Goal: Transaction & Acquisition: Obtain resource

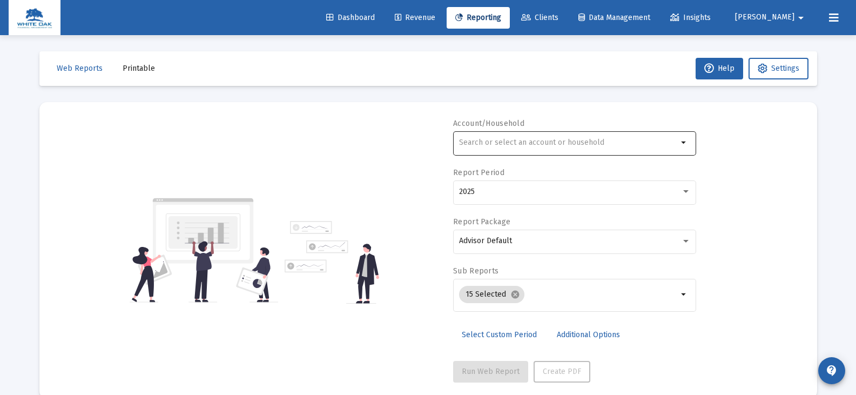
click at [466, 151] on div at bounding box center [568, 142] width 219 height 26
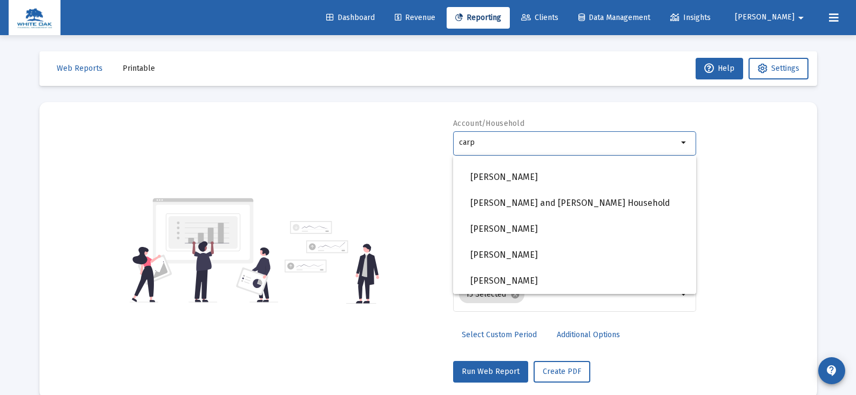
scroll to position [9, 0]
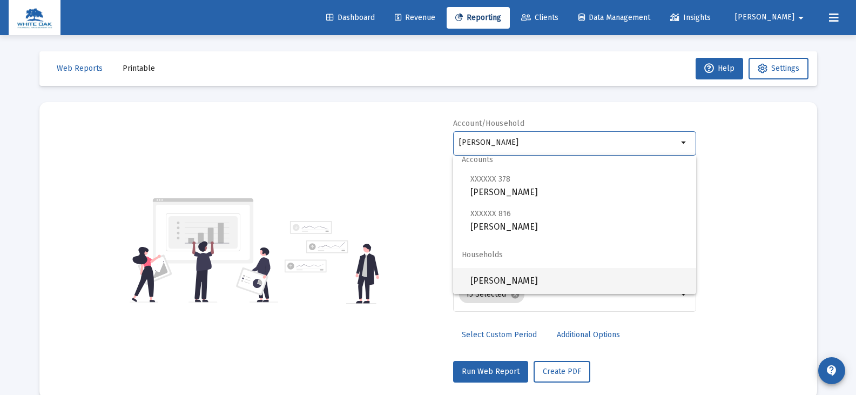
click at [526, 282] on span "[PERSON_NAME]" at bounding box center [578, 281] width 217 height 26
type input "[PERSON_NAME]"
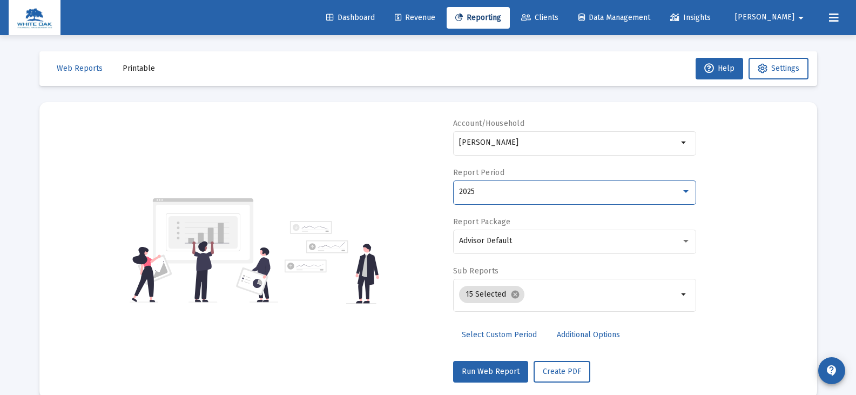
click at [481, 193] on div "2025" at bounding box center [570, 191] width 222 height 9
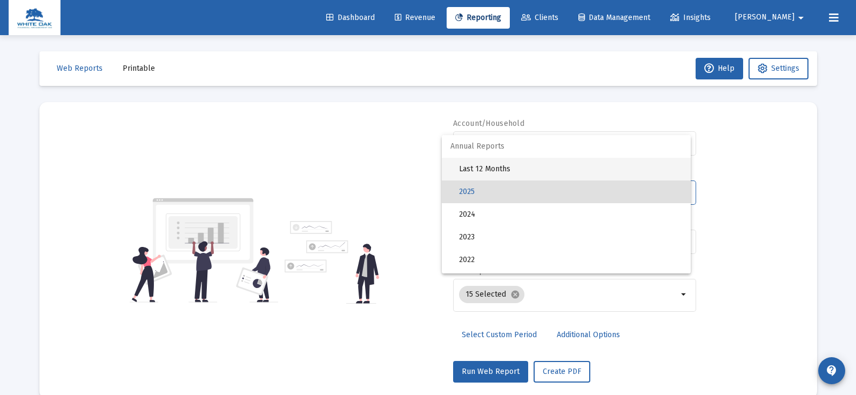
click at [480, 168] on span "Last 12 Months" at bounding box center [570, 169] width 223 height 23
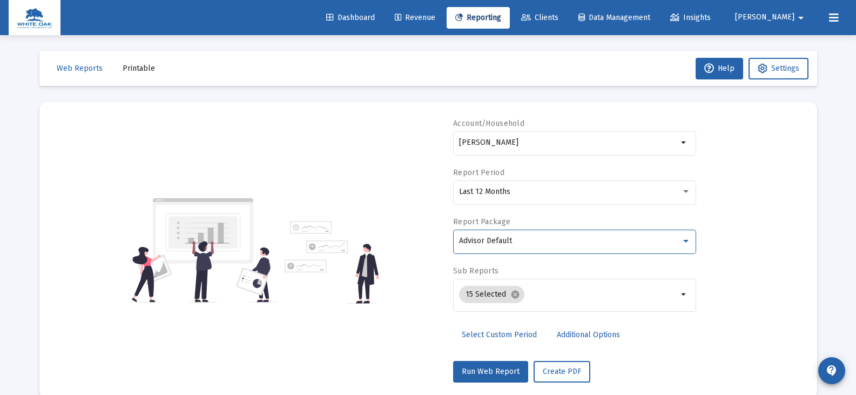
click at [486, 239] on span "Advisor Default" at bounding box center [485, 240] width 53 height 9
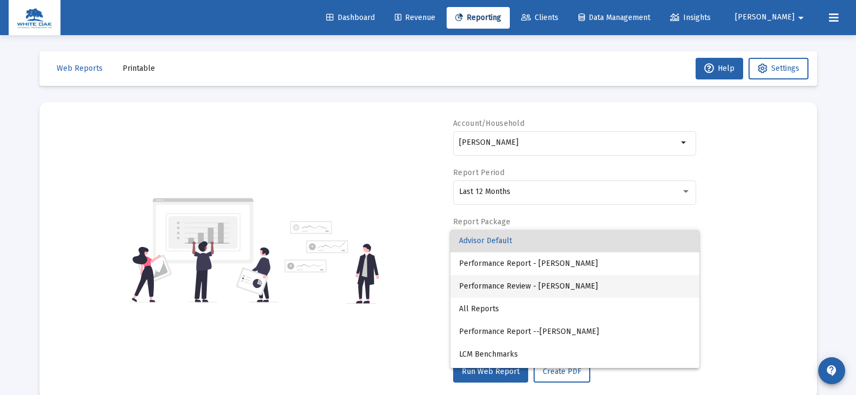
click at [554, 284] on span "Performance Review - [PERSON_NAME]" at bounding box center [575, 286] width 232 height 23
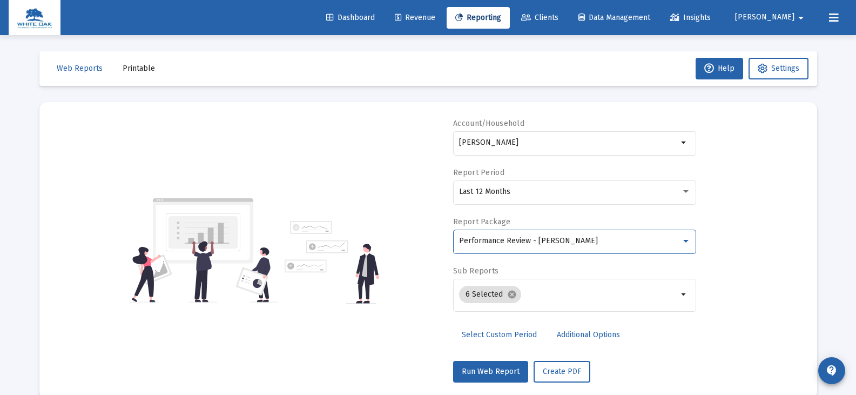
click at [574, 334] on span "Additional Options" at bounding box center [588, 334] width 63 height 9
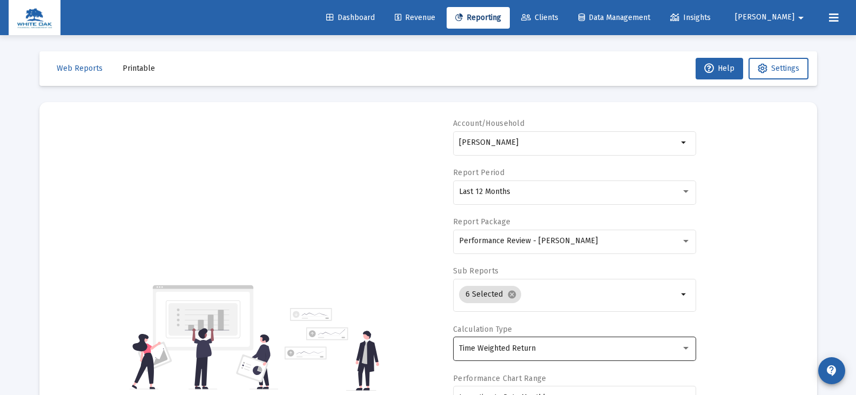
click at [519, 349] on span "Time Weighted Return" at bounding box center [497, 348] width 77 height 9
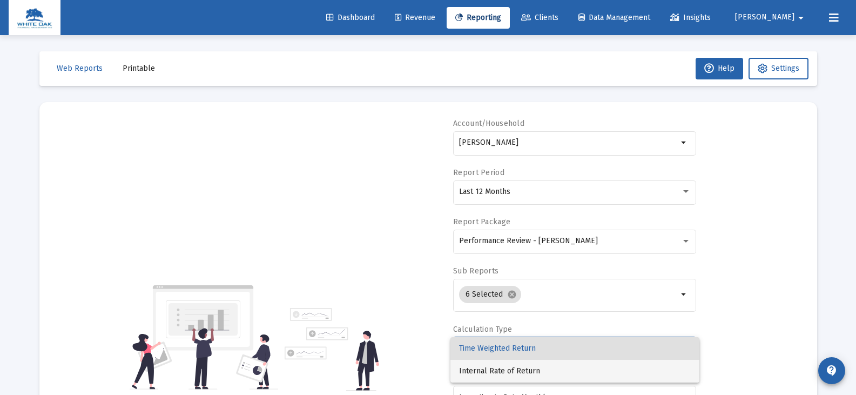
click at [519, 369] on span "Internal Rate of Return" at bounding box center [575, 371] width 232 height 23
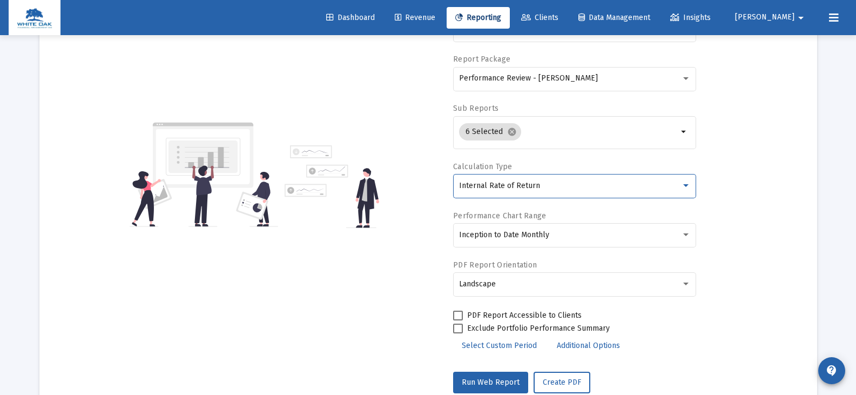
scroll to position [193, 0]
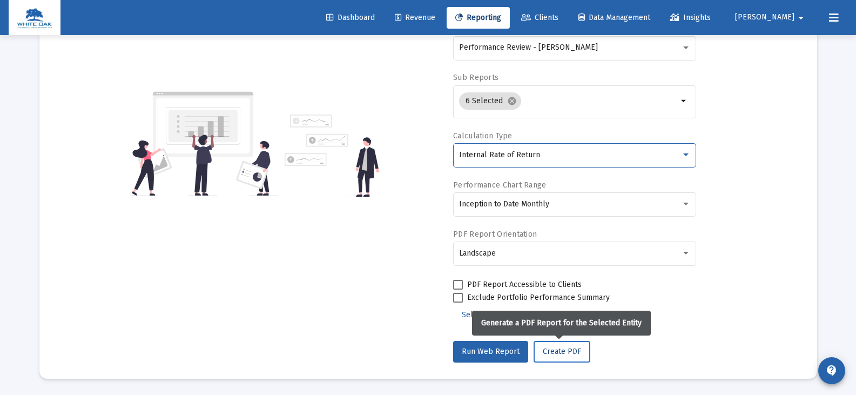
click at [561, 350] on span "Create PDF" at bounding box center [562, 351] width 38 height 9
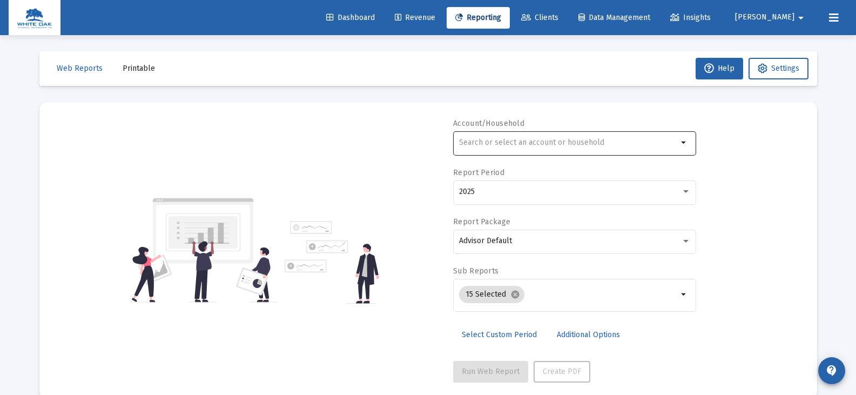
click at [469, 143] on input "text" at bounding box center [568, 142] width 219 height 9
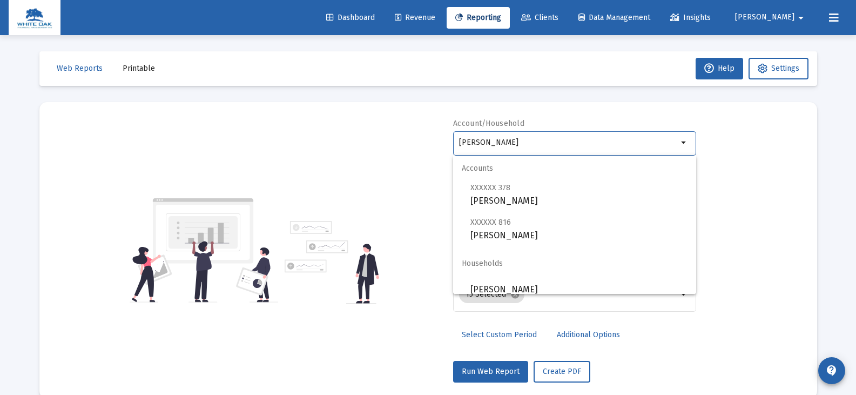
scroll to position [9, 0]
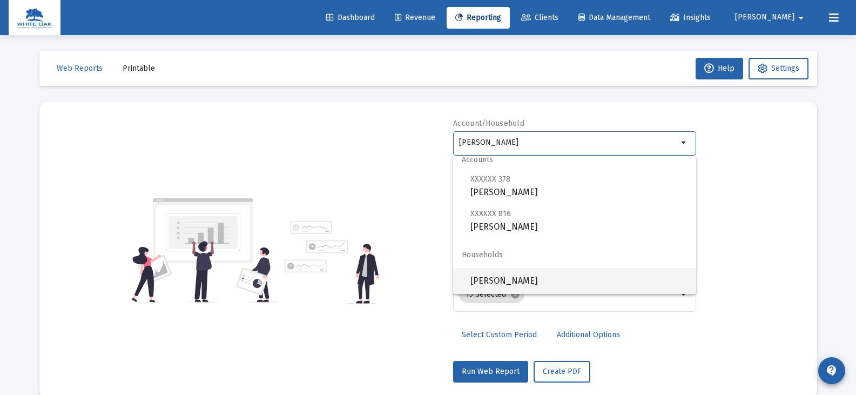
click at [508, 280] on span "[PERSON_NAME]" at bounding box center [578, 281] width 217 height 26
type input "[PERSON_NAME]"
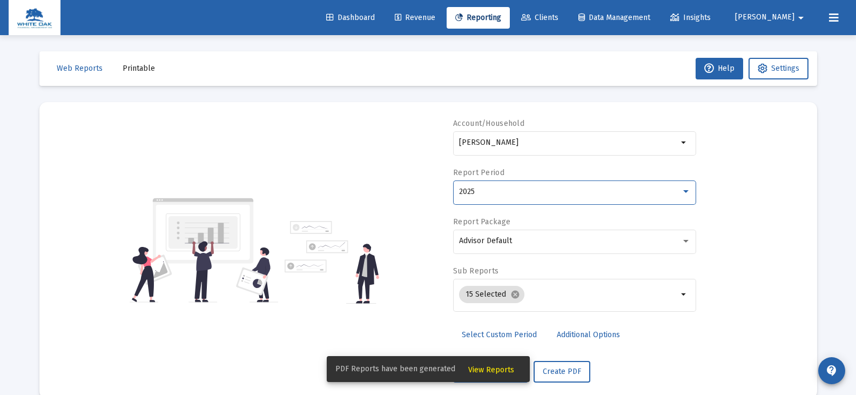
click at [481, 189] on div "2025" at bounding box center [570, 191] width 222 height 9
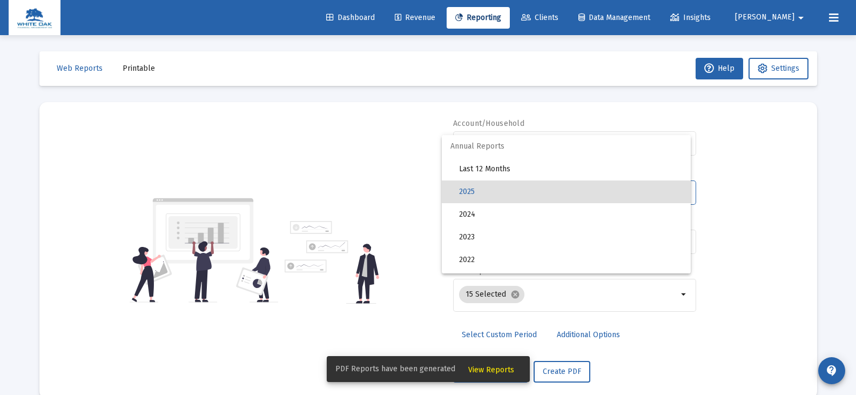
click at [493, 368] on div at bounding box center [428, 197] width 856 height 395
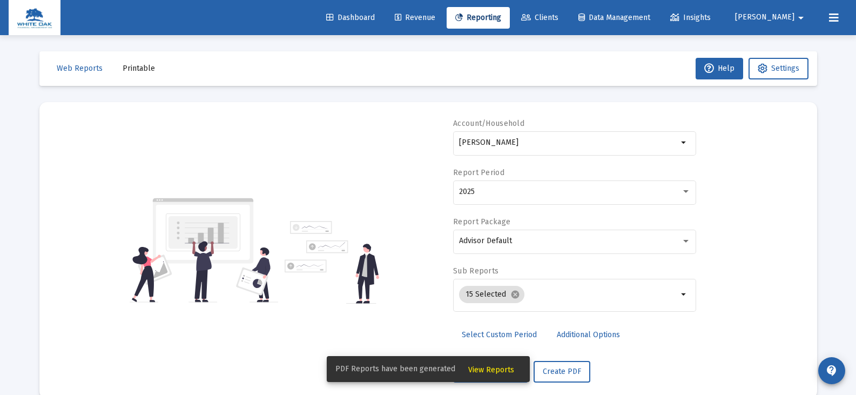
click at [473, 369] on span "View Reports" at bounding box center [491, 369] width 46 height 9
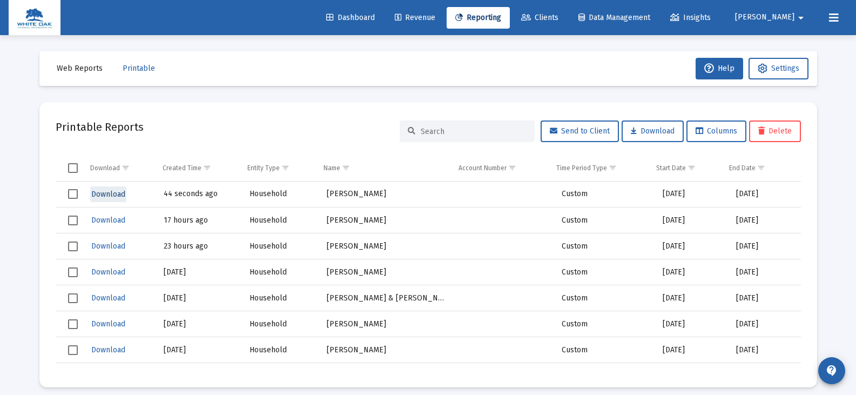
click at [109, 194] on span "Download" at bounding box center [108, 194] width 34 height 9
